Goal: Navigation & Orientation: Find specific page/section

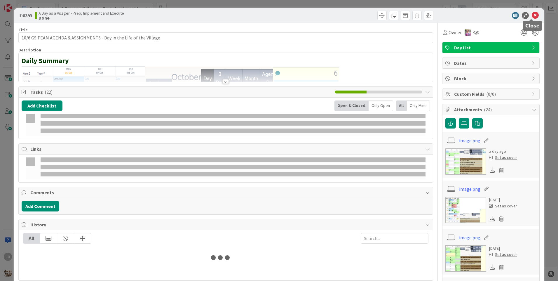
click at [532, 14] on icon at bounding box center [535, 15] width 7 height 7
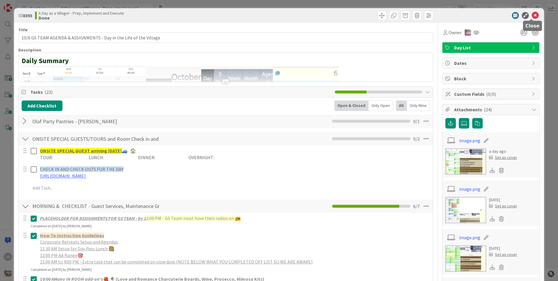
click at [532, 17] on icon at bounding box center [535, 15] width 7 height 7
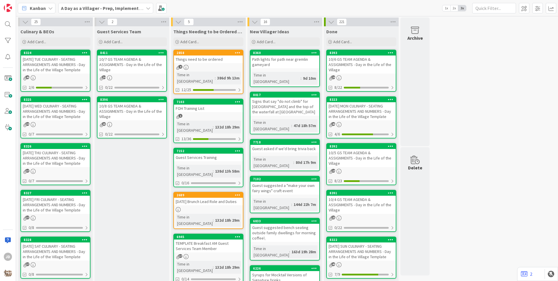
click at [42, 63] on div "[DATE] TUE CULINARY - SEATING ARRANGEMENTS AND NUMBERS - Day in the Life of the…" at bounding box center [55, 64] width 69 height 18
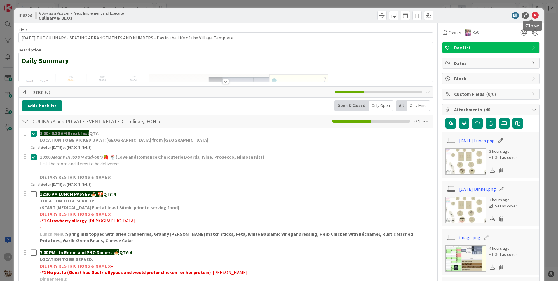
click at [532, 13] on icon at bounding box center [535, 15] width 7 height 7
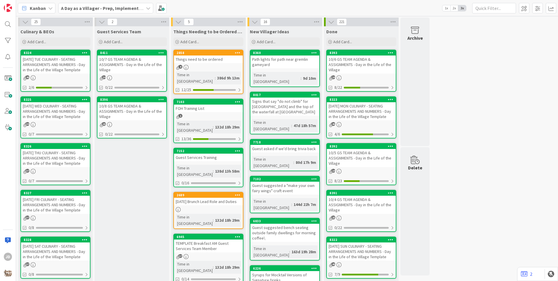
click at [115, 59] on div "10/7 GS TEAM AGENDA & ASSIGNMENTS - Day in the Life of the Village" at bounding box center [131, 64] width 69 height 18
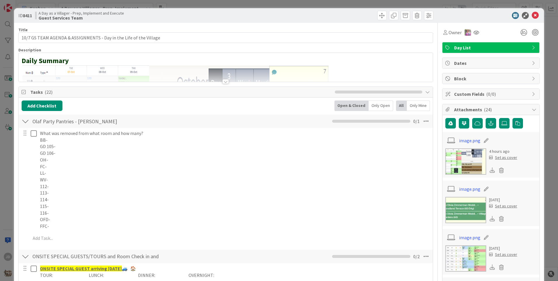
scroll to position [29, 0]
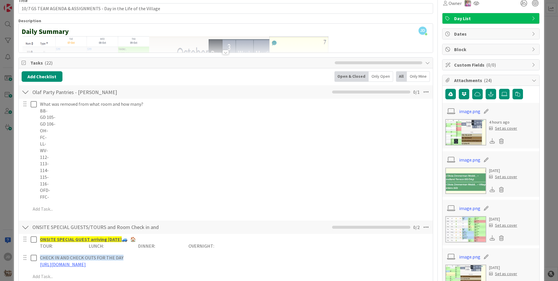
click at [27, 93] on div at bounding box center [26, 92] width 8 height 11
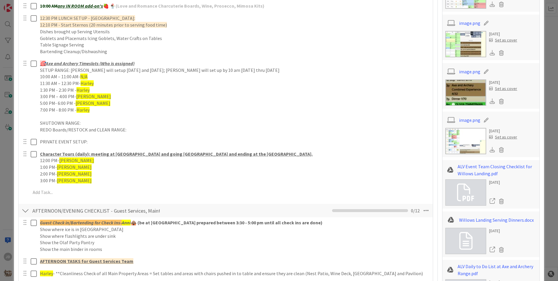
scroll to position [292, 0]
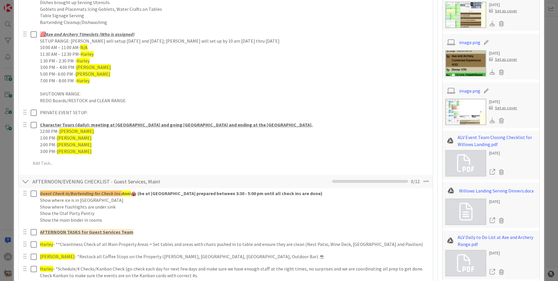
drag, startPoint x: 137, startPoint y: 118, endPoint x: 434, endPoint y: 84, distance: 299.5
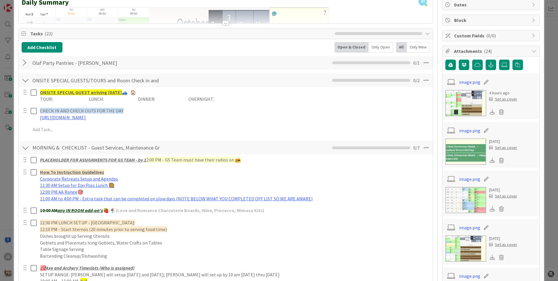
scroll to position [0, 0]
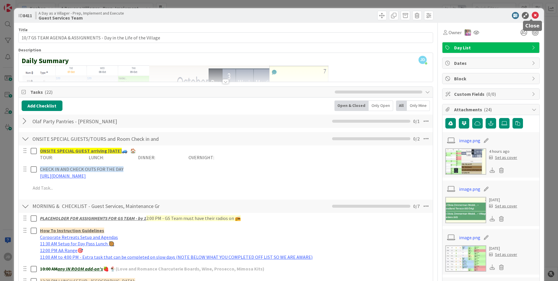
click at [534, 15] on icon at bounding box center [535, 15] width 7 height 7
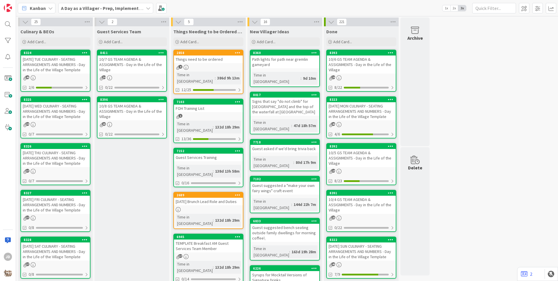
click at [130, 114] on div "10/8 GS TEAM AGENDA & ASSIGNMENTS - Day in the Life of the Village" at bounding box center [131, 111] width 69 height 18
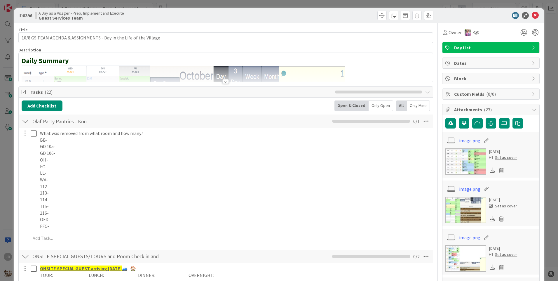
click at [29, 123] on div at bounding box center [26, 121] width 8 height 11
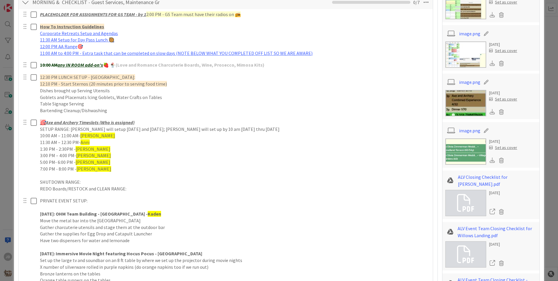
scroll to position [88, 0]
